Goal: Information Seeking & Learning: Learn about a topic

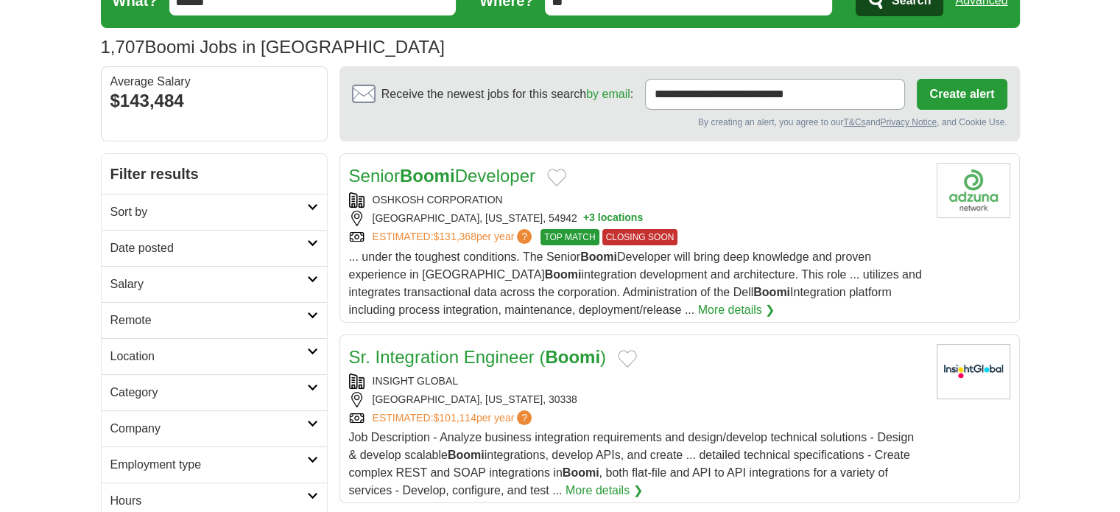
scroll to position [98, 0]
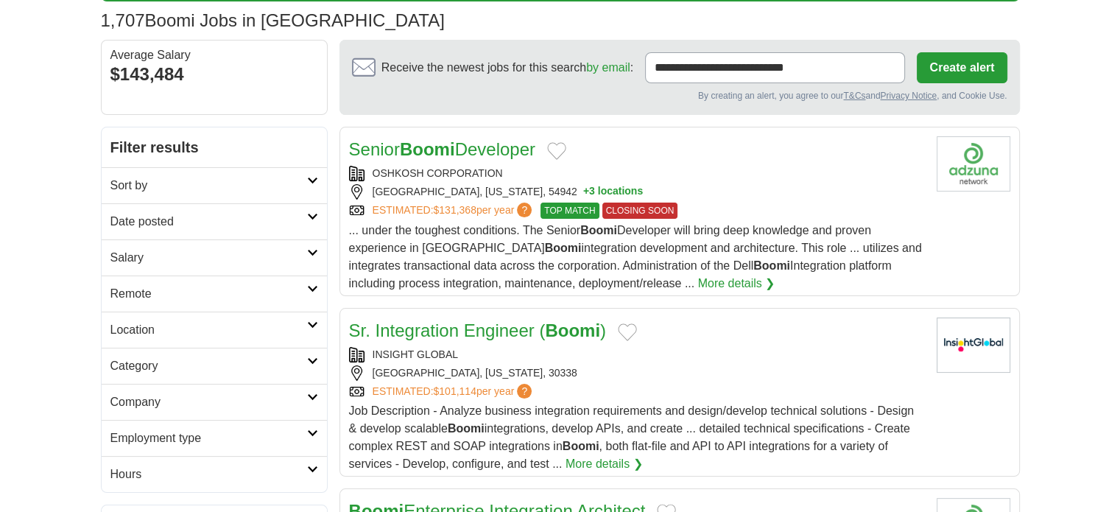
click at [182, 177] on h2 "Sort by" at bounding box center [208, 186] width 197 height 18
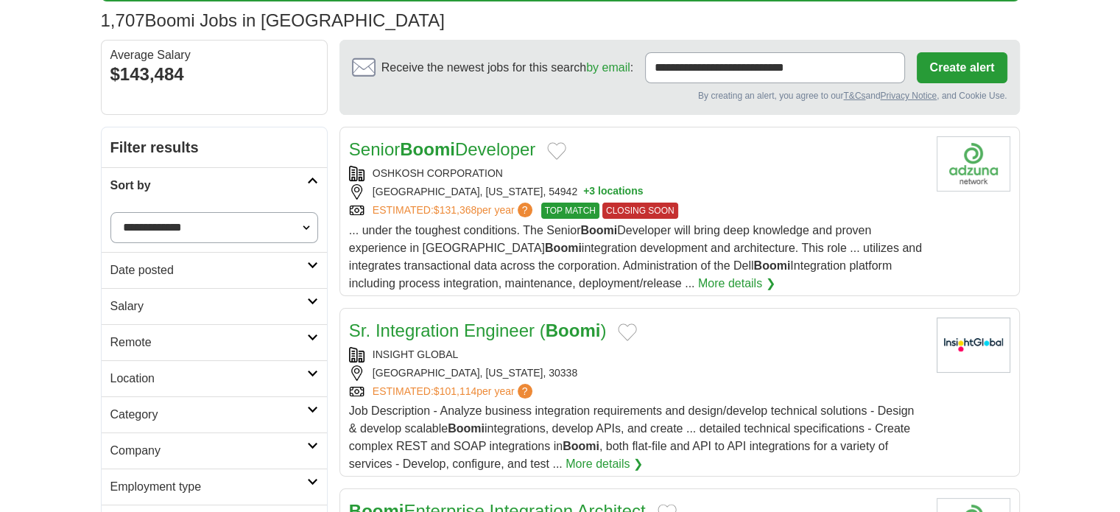
click at [182, 177] on h2 "Sort by" at bounding box center [208, 186] width 197 height 18
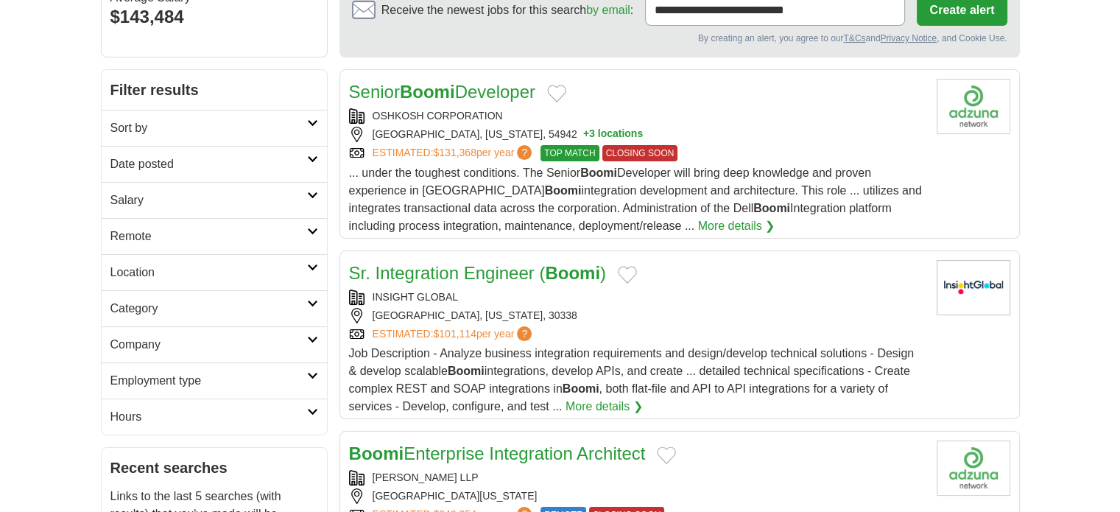
scroll to position [196, 0]
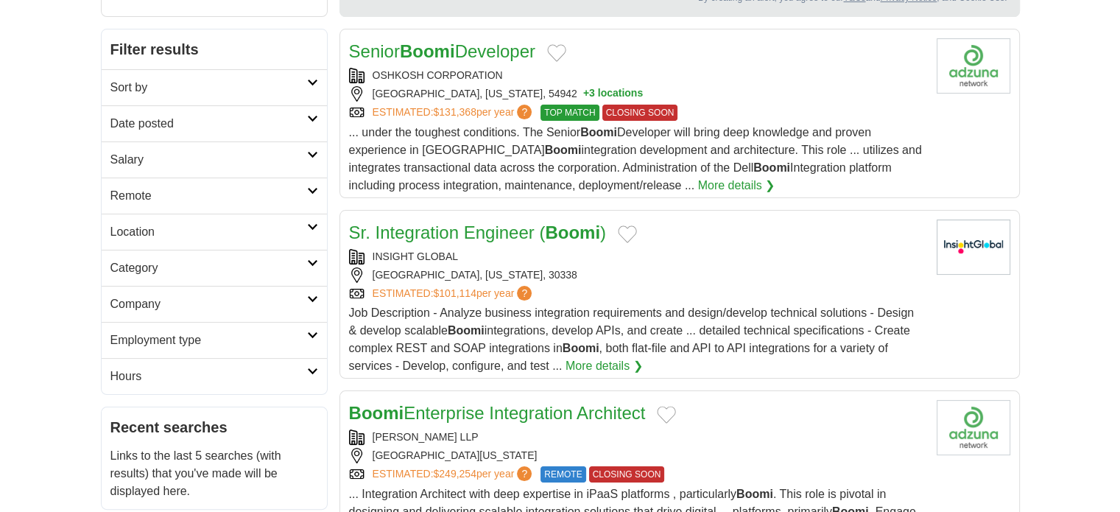
click at [157, 259] on h2 "Category" at bounding box center [208, 268] width 197 height 18
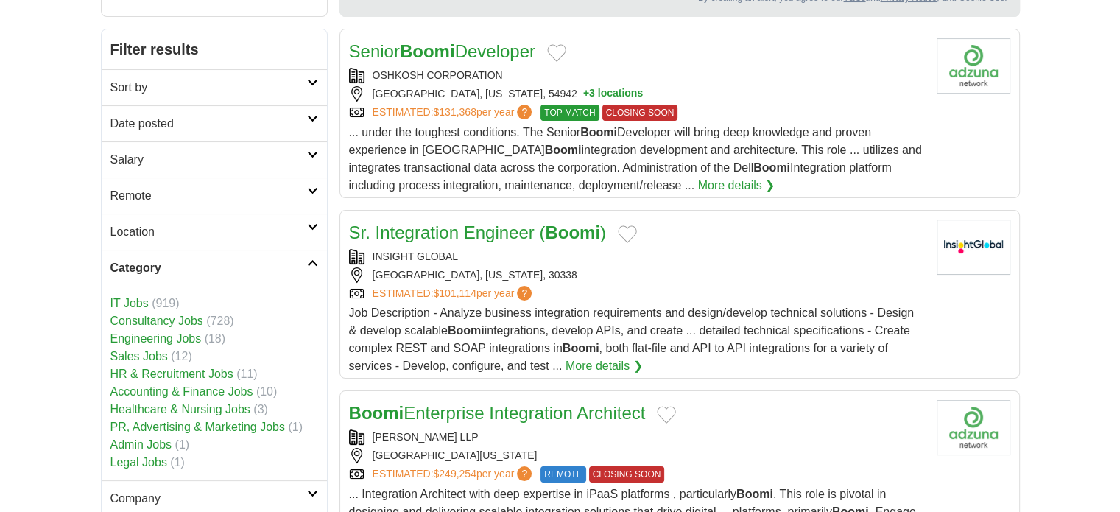
click at [157, 259] on h2 "Category" at bounding box center [208, 268] width 197 height 18
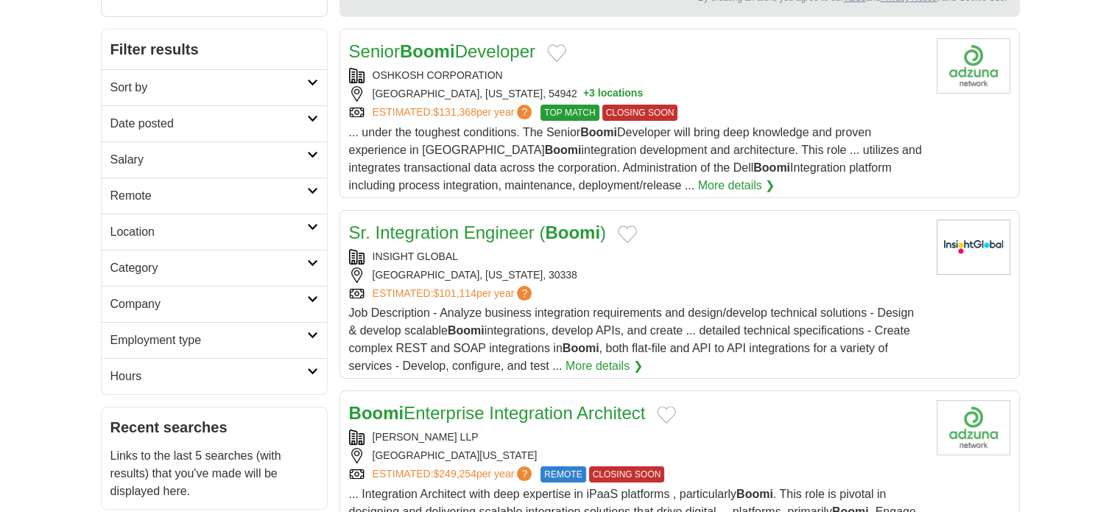
click at [173, 232] on h2 "Location" at bounding box center [208, 232] width 197 height 18
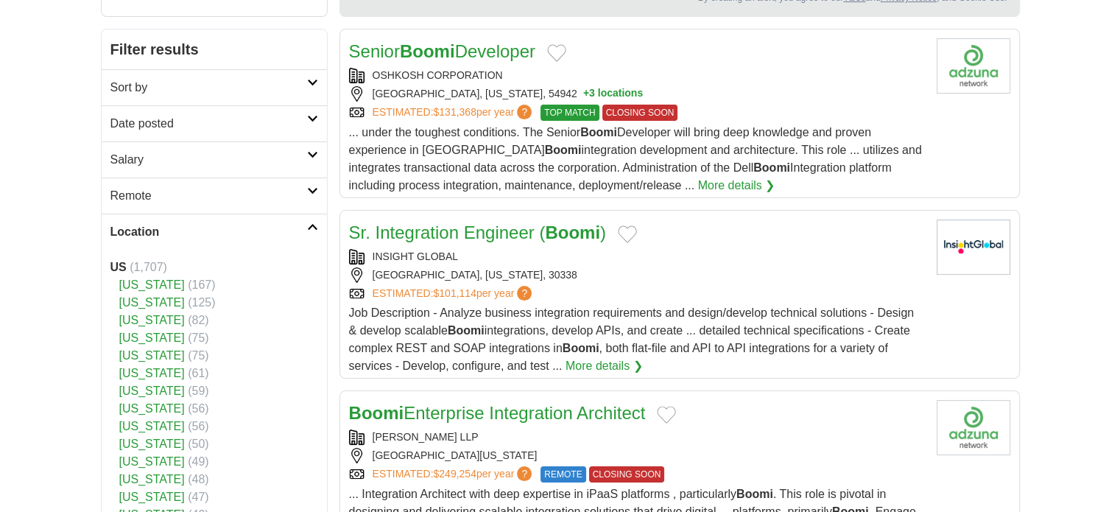
click at [173, 232] on h2 "Location" at bounding box center [208, 232] width 197 height 18
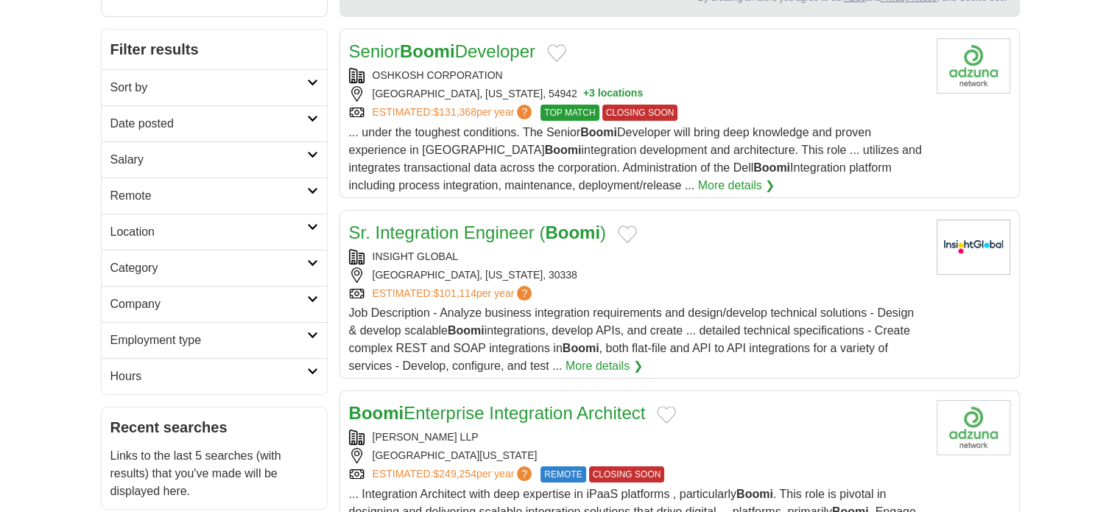
click at [187, 194] on h2 "Remote" at bounding box center [208, 196] width 197 height 18
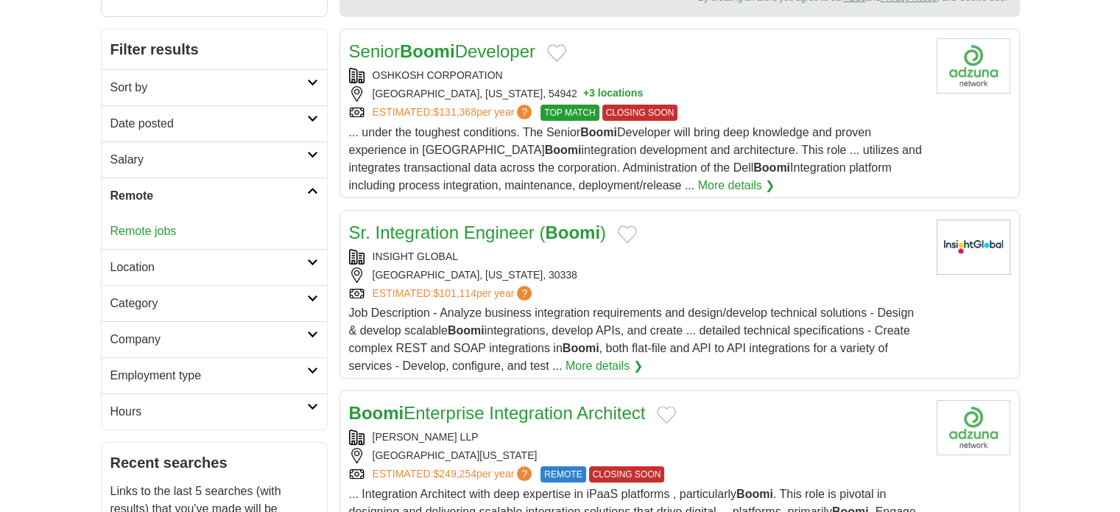
click at [187, 194] on h2 "Remote" at bounding box center [208, 196] width 197 height 18
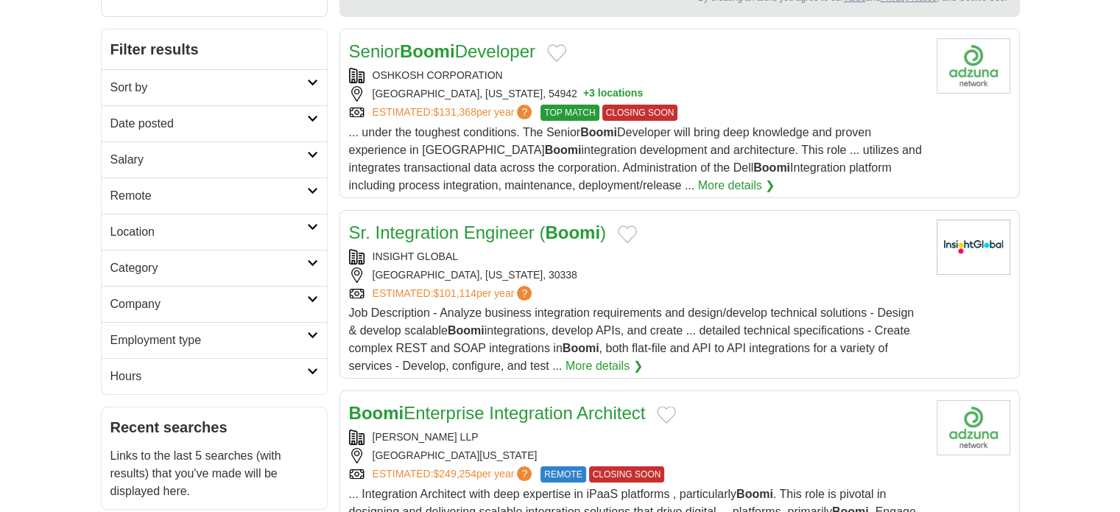
click at [199, 344] on h2 "Employment type" at bounding box center [208, 340] width 197 height 18
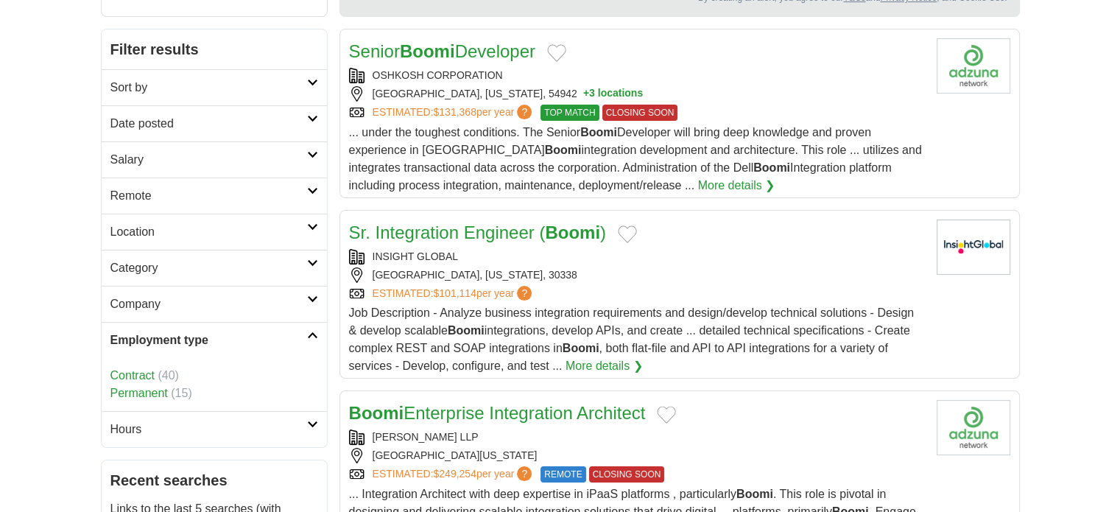
click at [138, 372] on link "Contract" at bounding box center [132, 375] width 44 height 13
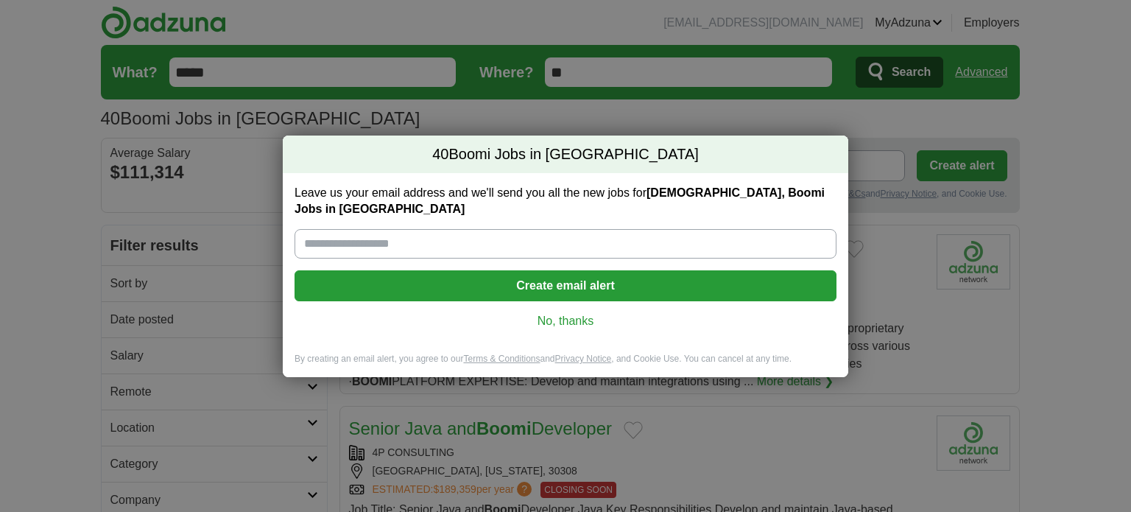
click at [562, 313] on link "No, thanks" at bounding box center [565, 321] width 518 height 16
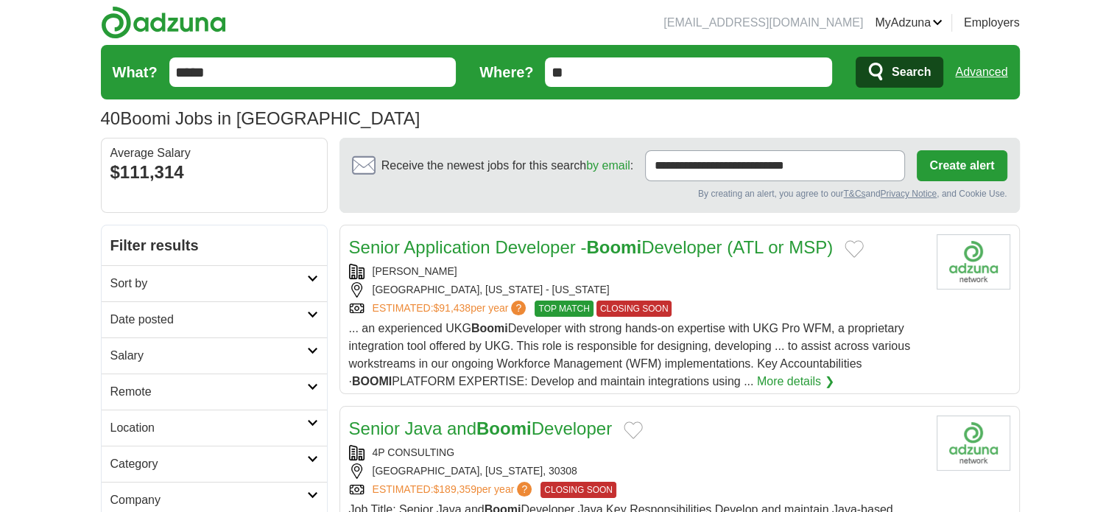
click at [146, 15] on img at bounding box center [163, 22] width 125 height 33
